Goal: Transaction & Acquisition: Purchase product/service

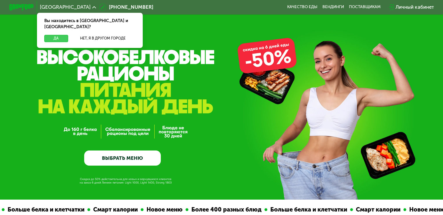
click at [59, 35] on button "Да" at bounding box center [56, 38] width 24 height 7
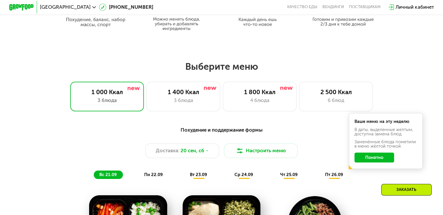
scroll to position [344, 0]
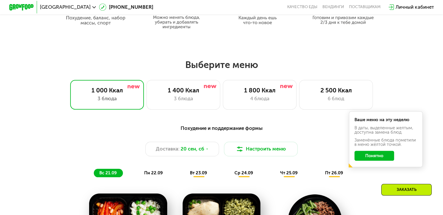
click at [376, 160] on button "Понятно" at bounding box center [374, 156] width 40 height 10
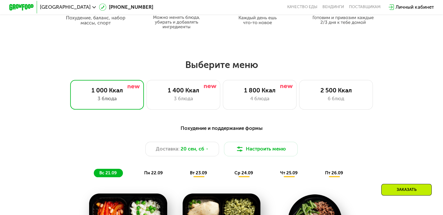
click at [376, 160] on div "Похудение и поддержание формы Доставка: [DATE] Настроить меню вс 21.09 пн 22.09…" at bounding box center [221, 151] width 364 height 53
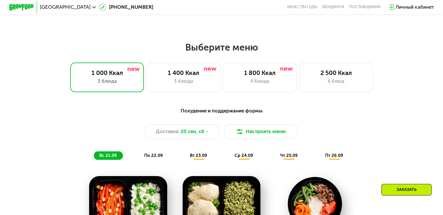
scroll to position [363, 0]
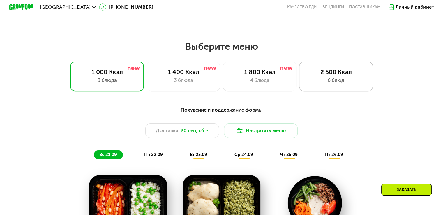
click at [319, 86] on div "2 500 Ккал 6 блюд" at bounding box center [336, 76] width 74 height 29
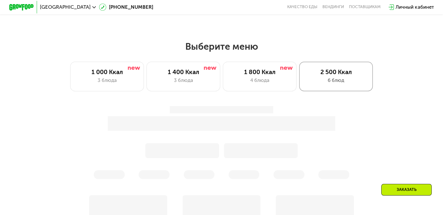
click at [319, 86] on div "2 500 Ккал 6 блюд" at bounding box center [336, 76] width 74 height 29
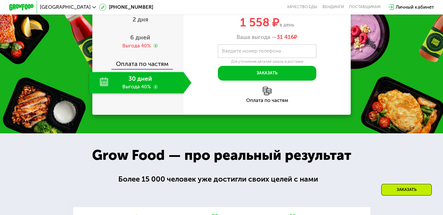
scroll to position [849, 0]
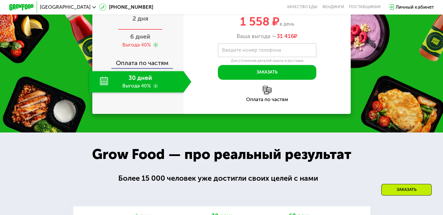
click at [138, 22] on span "2 дня" at bounding box center [140, 18] width 16 height 7
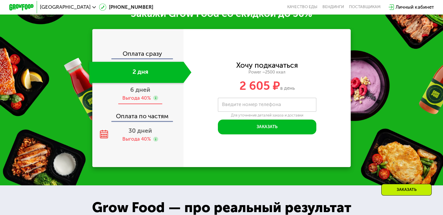
click at [143, 104] on div "6 дней Выгода 40%" at bounding box center [140, 94] width 102 height 22
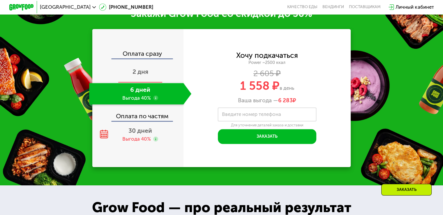
click at [137, 75] on span "2 дня" at bounding box center [140, 71] width 16 height 7
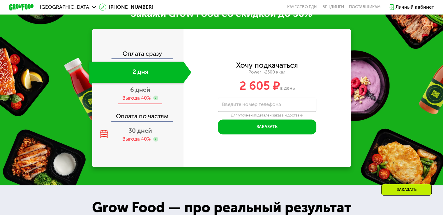
click at [133, 93] on span "6 дней" at bounding box center [140, 89] width 20 height 7
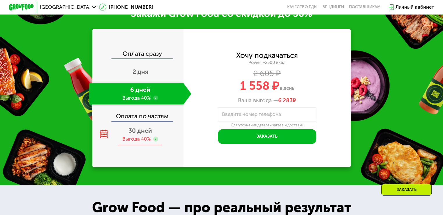
click at [138, 134] on span "30 дней" at bounding box center [140, 130] width 24 height 7
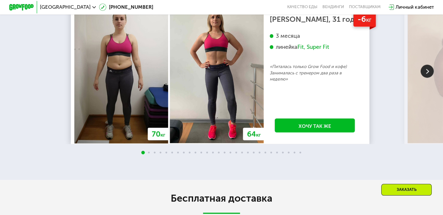
scroll to position [1296, 0]
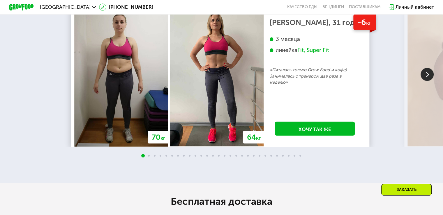
click at [425, 81] on img at bounding box center [426, 74] width 13 height 13
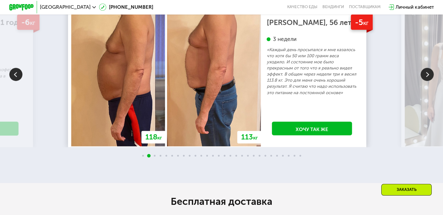
click at [425, 81] on img at bounding box center [426, 74] width 13 height 13
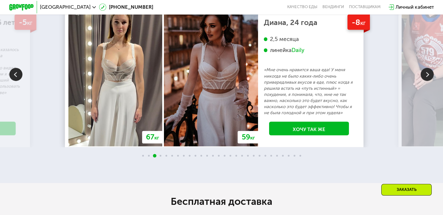
click at [425, 81] on img at bounding box center [426, 74] width 13 height 13
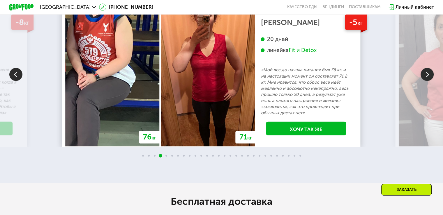
click at [425, 81] on img at bounding box center [426, 74] width 13 height 13
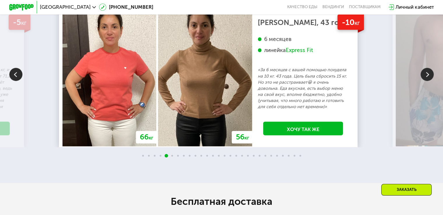
click at [425, 81] on img at bounding box center [426, 74] width 13 height 13
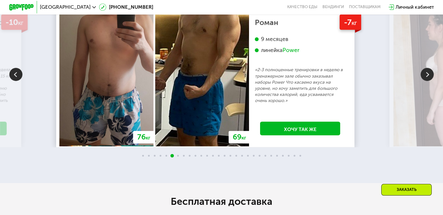
click at [425, 81] on img at bounding box center [426, 74] width 13 height 13
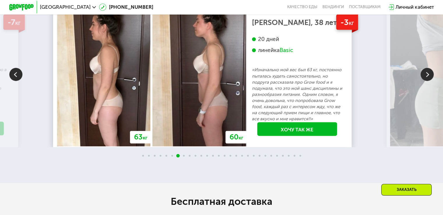
click at [425, 81] on img at bounding box center [426, 74] width 13 height 13
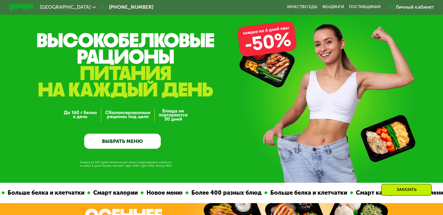
scroll to position [16, 0]
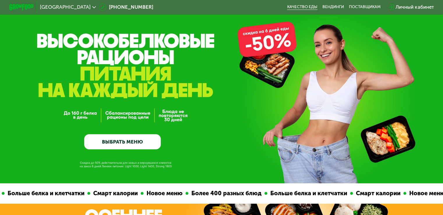
click at [303, 7] on link "Качество еды" at bounding box center [302, 7] width 30 height 5
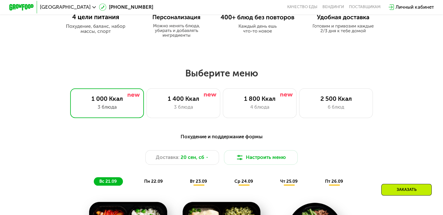
scroll to position [336, 0]
click at [197, 102] on div "1 400 Ккал" at bounding box center [183, 98] width 61 height 7
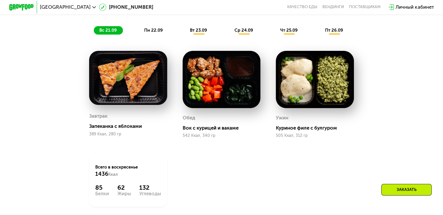
scroll to position [450, 0]
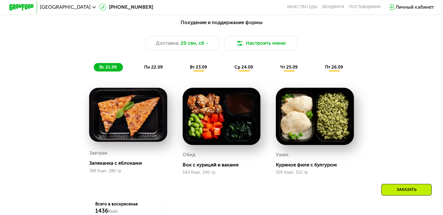
click at [150, 70] on span "пн 22.09" at bounding box center [153, 67] width 19 height 5
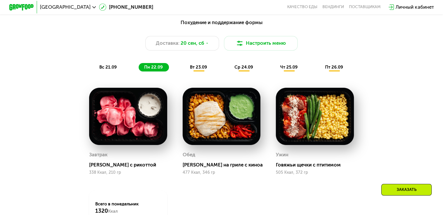
click at [134, 127] on img at bounding box center [128, 116] width 78 height 57
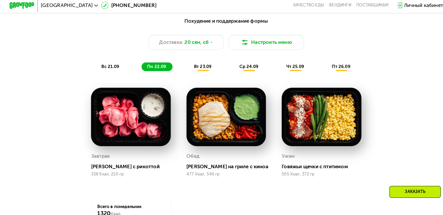
scroll to position [450, 0]
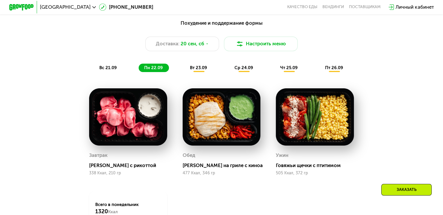
click at [195, 72] on div "вт 23.09" at bounding box center [198, 68] width 29 height 9
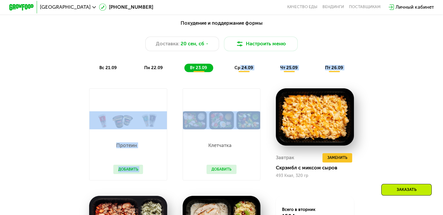
drag, startPoint x: 253, startPoint y: 79, endPoint x: 240, endPoint y: 73, distance: 14.8
click at [240, 73] on div "Похудение и поддержание формы Доставка: 20 сен, сб Настроить меню вс 21.09 пн 2…" at bounding box center [221, 165] width 379 height 300
click at [240, 70] on span "ср 24.09" at bounding box center [243, 67] width 19 height 5
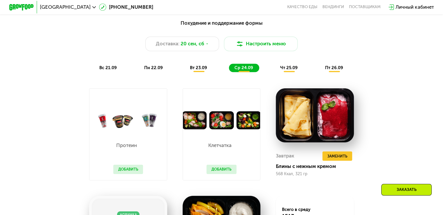
click at [279, 71] on div "чт 25.09" at bounding box center [288, 68] width 29 height 9
